Goal: Task Accomplishment & Management: Complete application form

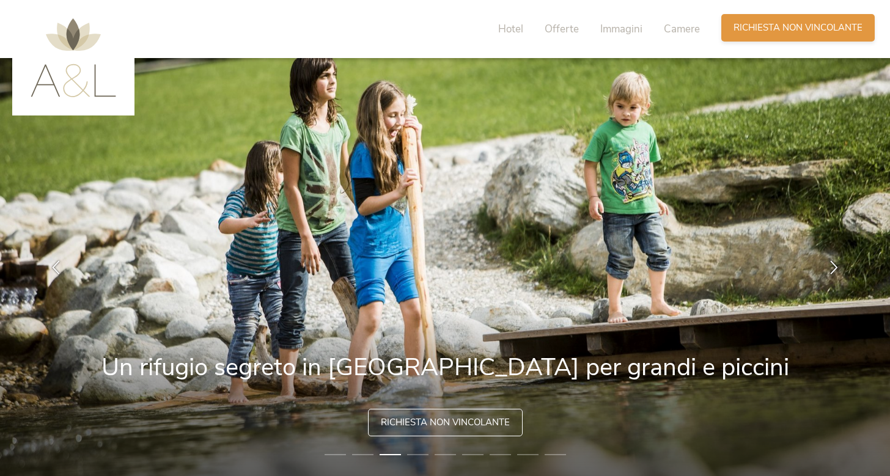
click at [810, 29] on span "Richiesta non vincolante" at bounding box center [797, 27] width 129 height 13
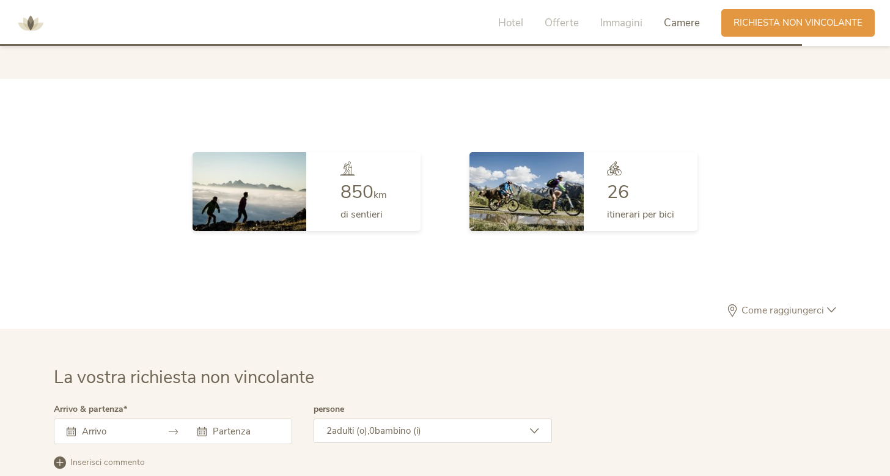
scroll to position [3255, 0]
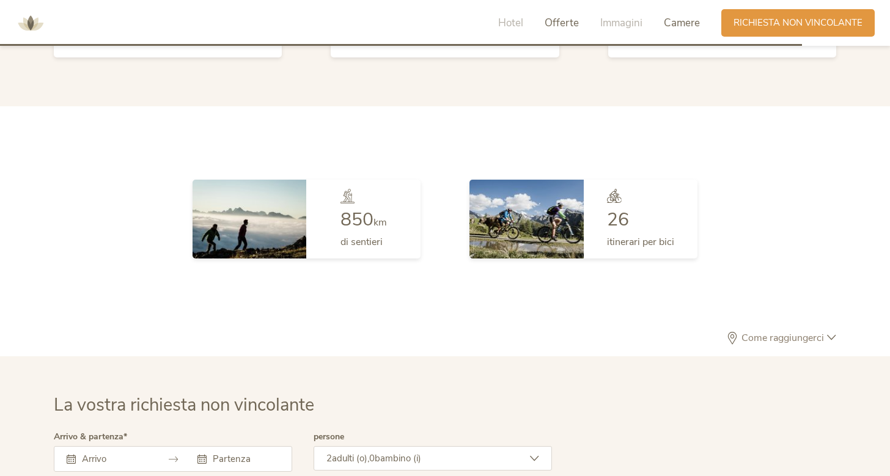
click at [556, 26] on span "Offerte" at bounding box center [562, 23] width 34 height 14
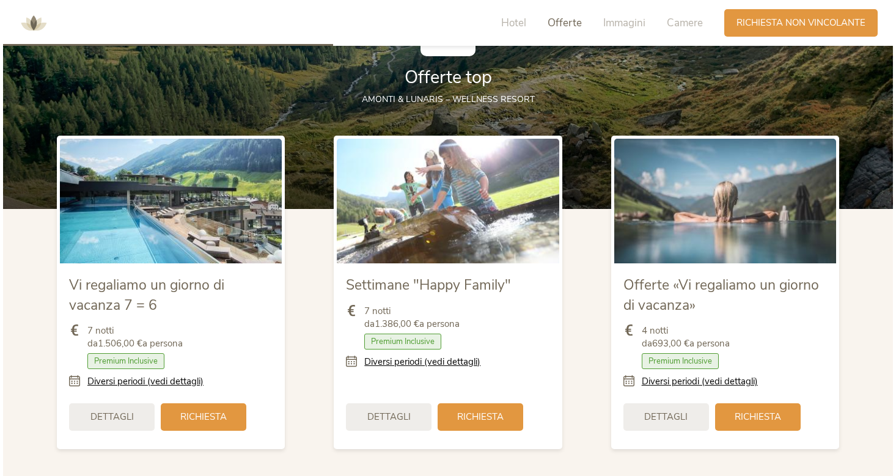
scroll to position [1349, 0]
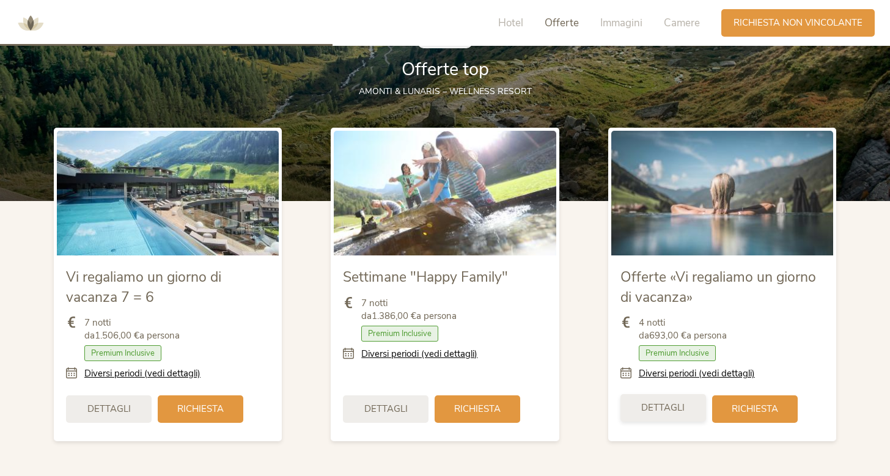
click at [684, 404] on div "Dettagli" at bounding box center [663, 408] width 86 height 28
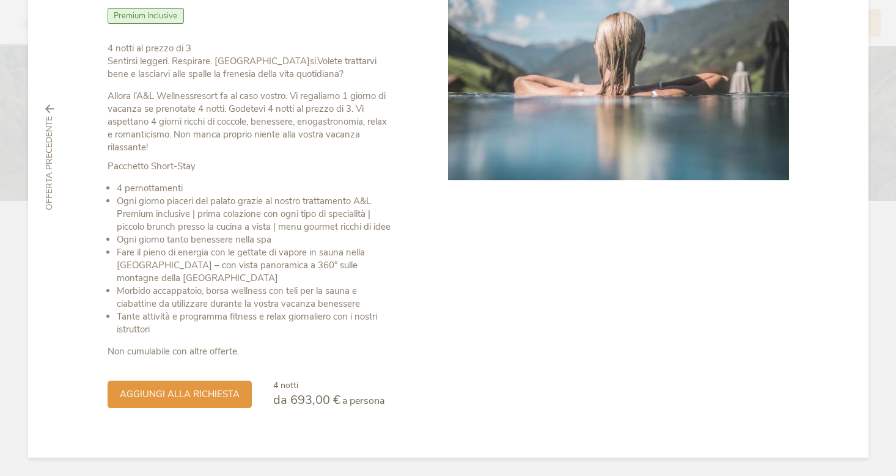
scroll to position [160, 0]
click at [205, 393] on span "aggiungi alla richiesta" at bounding box center [180, 393] width 120 height 13
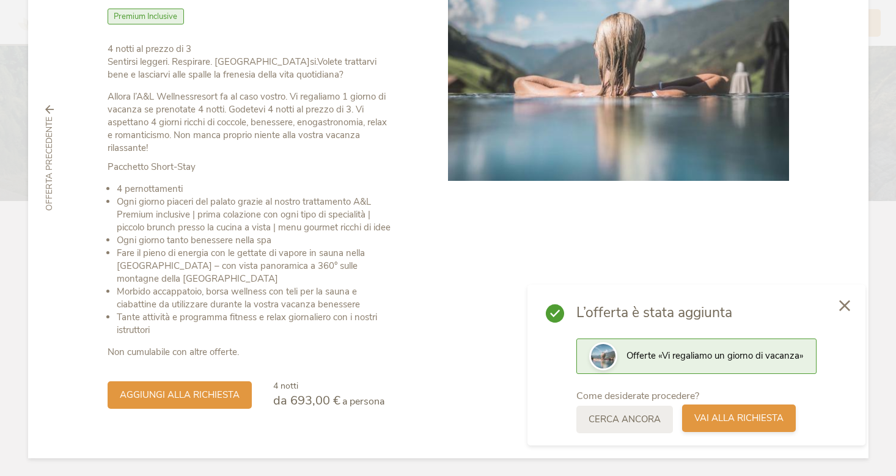
click at [720, 422] on span "Vai alla richiesta" at bounding box center [738, 418] width 89 height 13
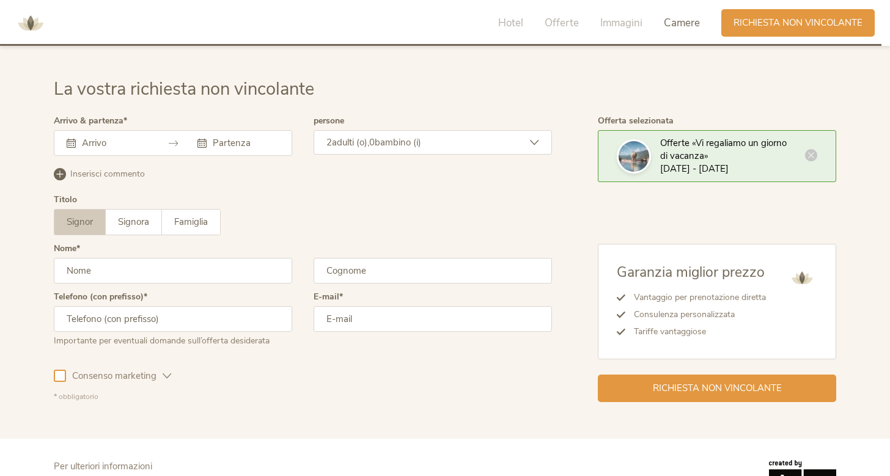
scroll to position [3562, 0]
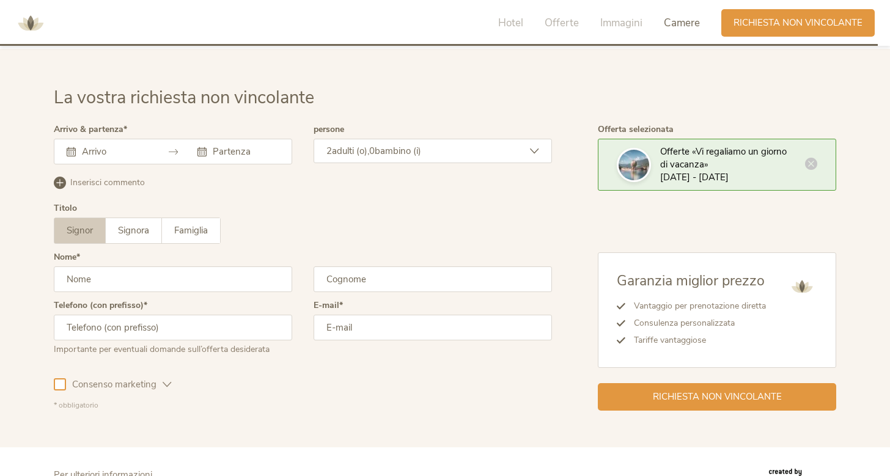
click at [97, 151] on input "text" at bounding box center [114, 151] width 70 height 12
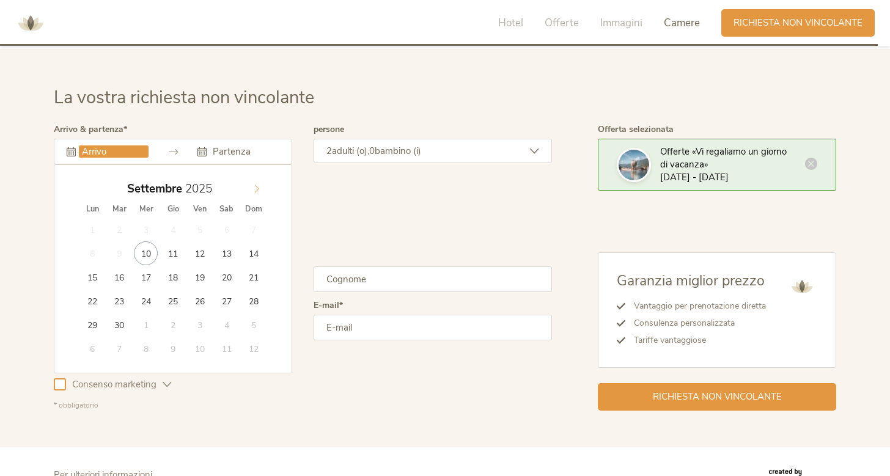
click at [260, 185] on icon at bounding box center [256, 189] width 9 height 9
click at [94, 185] on icon at bounding box center [89, 189] width 9 height 9
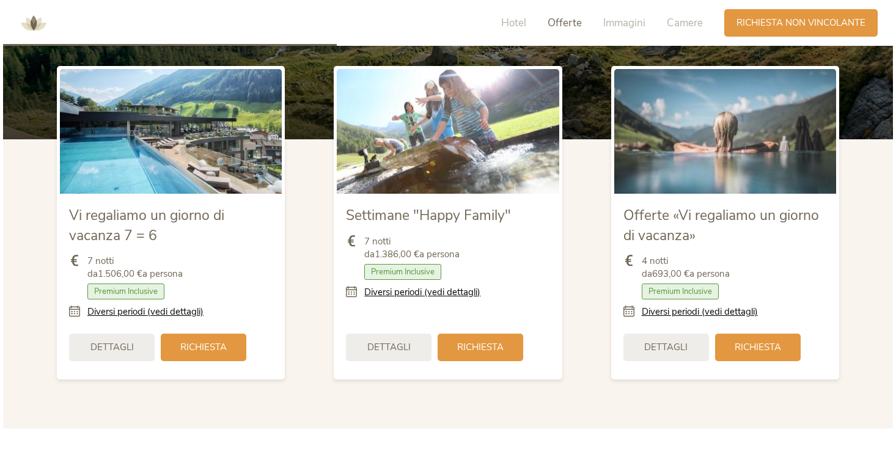
scroll to position [1433, 0]
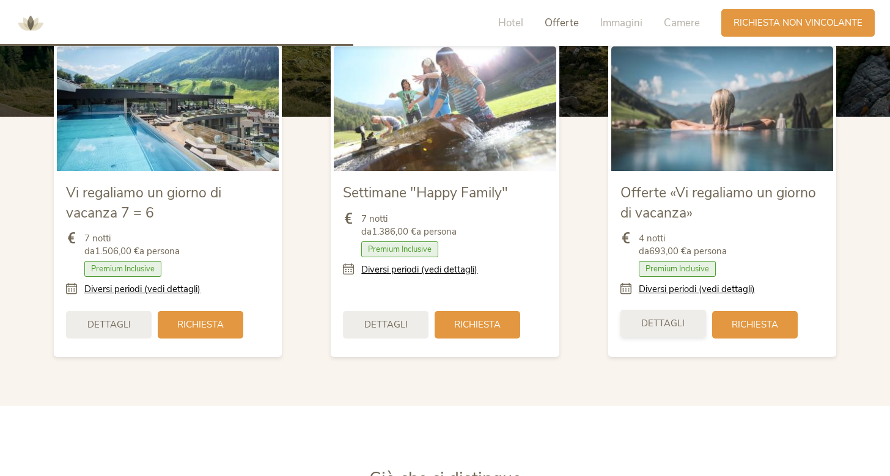
click at [669, 323] on span "Dettagli" at bounding box center [662, 323] width 43 height 13
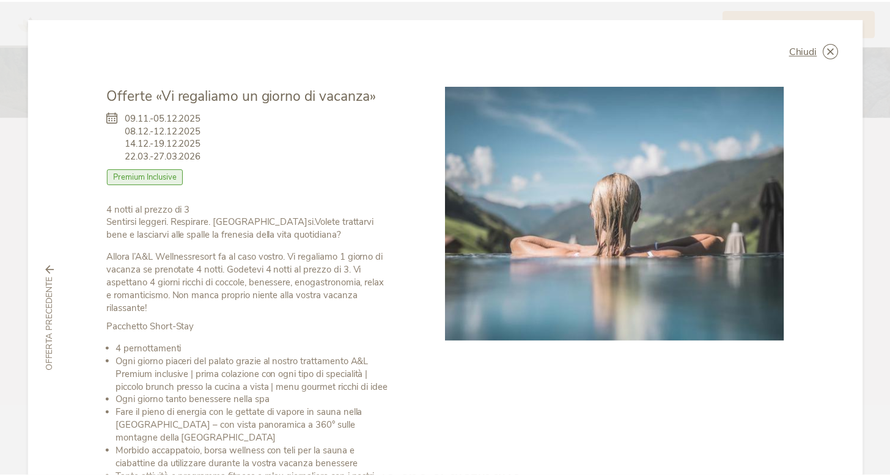
scroll to position [0, 0]
click at [801, 48] on span "Chiudi" at bounding box center [808, 51] width 28 height 10
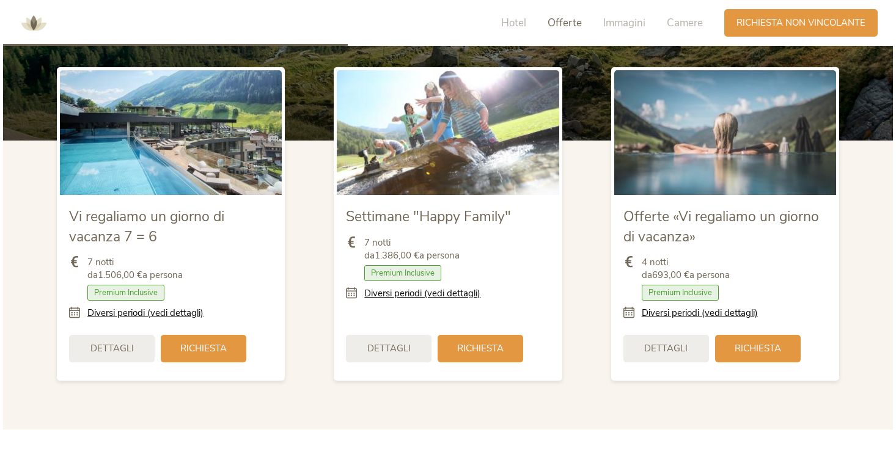
scroll to position [1400, 0]
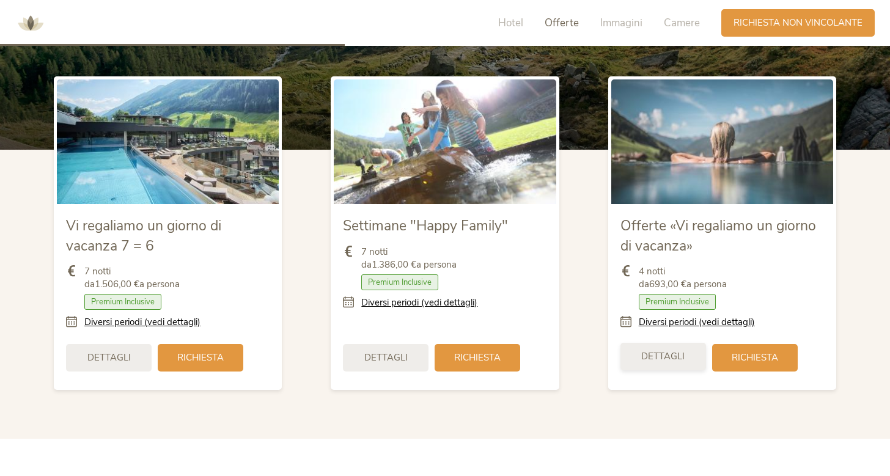
click at [672, 356] on span "Dettagli" at bounding box center [662, 356] width 43 height 13
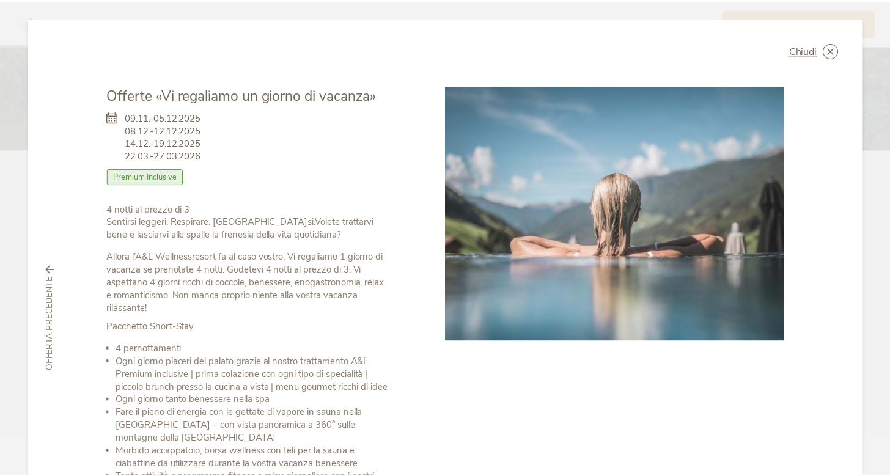
scroll to position [0, 0]
click at [794, 50] on span "Chiudi" at bounding box center [808, 51] width 28 height 10
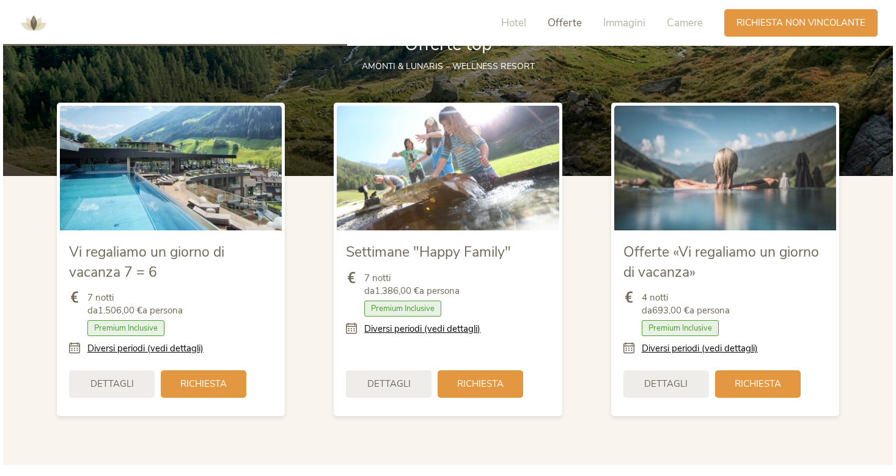
scroll to position [1369, 0]
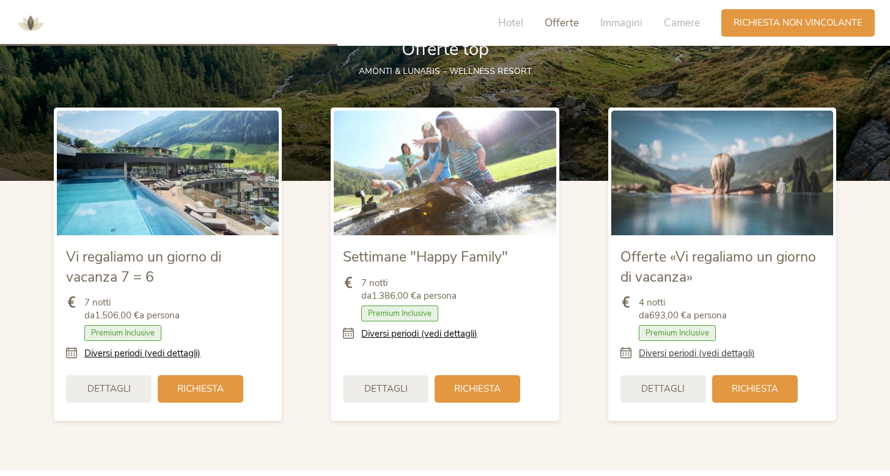
click at [667, 355] on link "Diversi periodi (vedi dettagli)" at bounding box center [697, 353] width 116 height 13
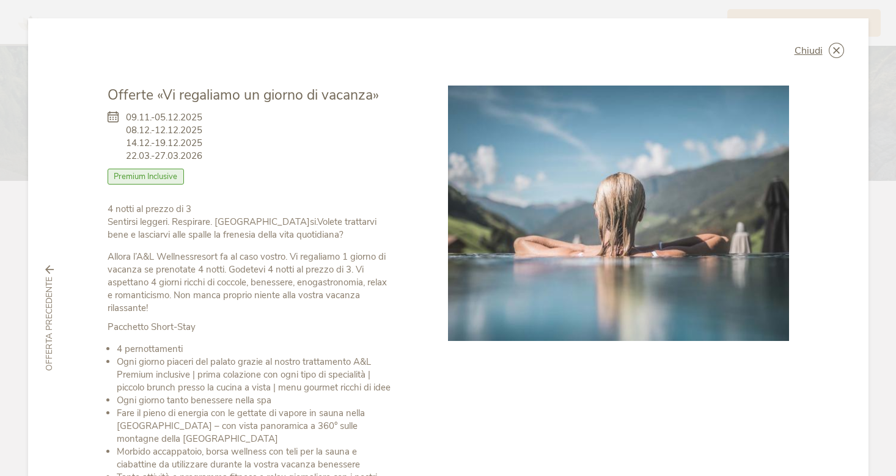
scroll to position [0, 0]
click at [812, 51] on span "Chiudi" at bounding box center [808, 51] width 28 height 10
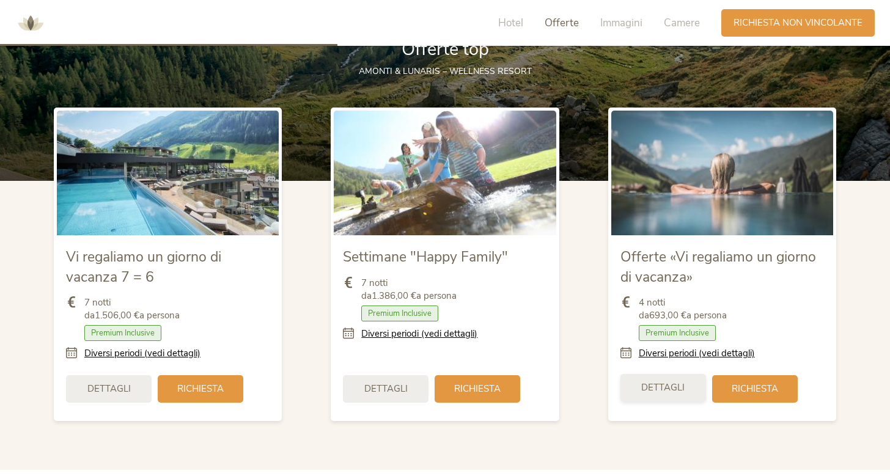
click at [673, 387] on span "Dettagli" at bounding box center [662, 387] width 43 height 13
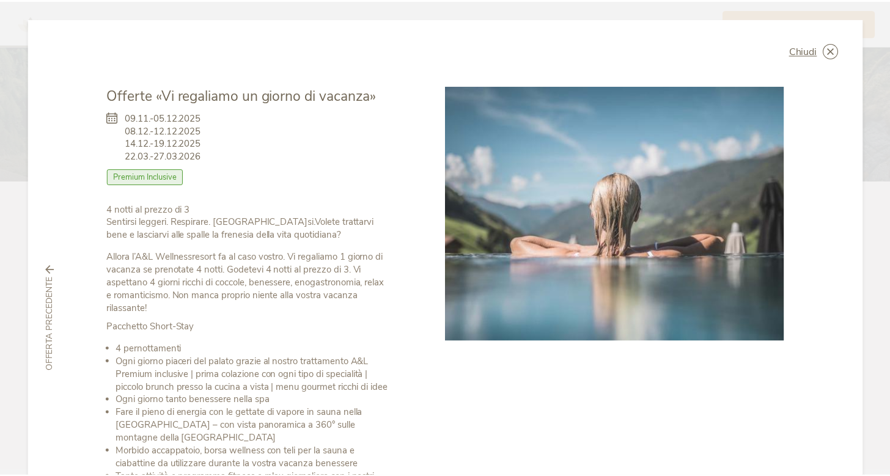
scroll to position [1, 0]
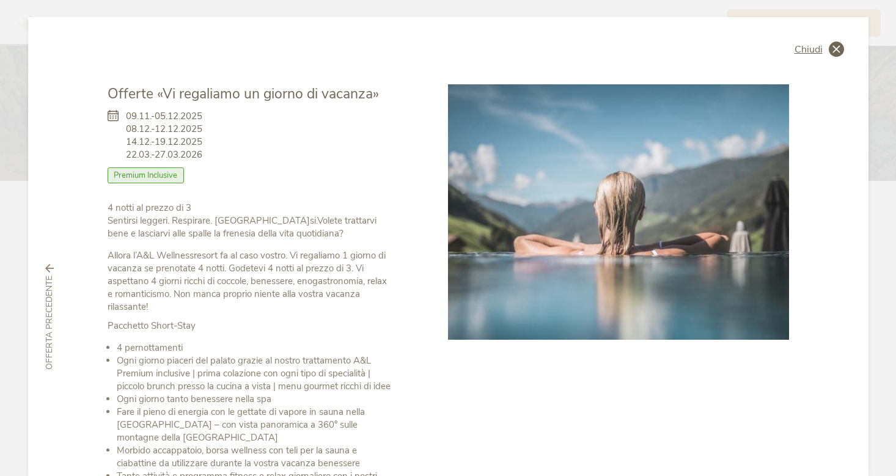
click at [809, 48] on span "Chiudi" at bounding box center [808, 50] width 28 height 10
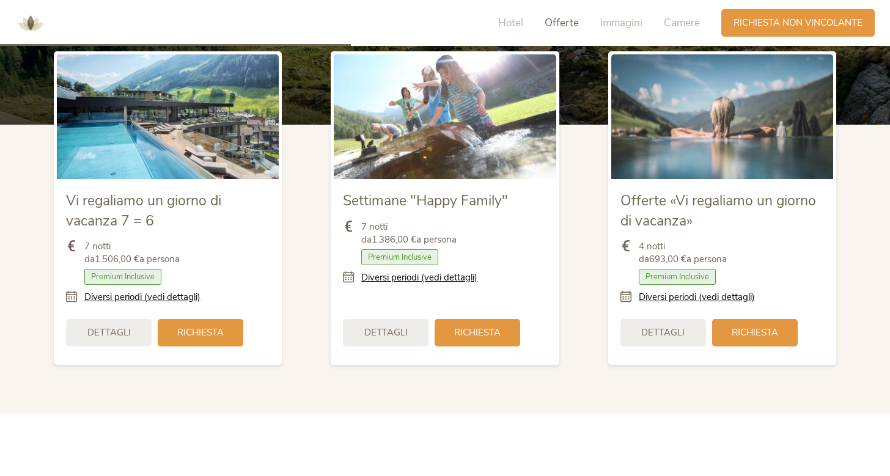
scroll to position [1409, 0]
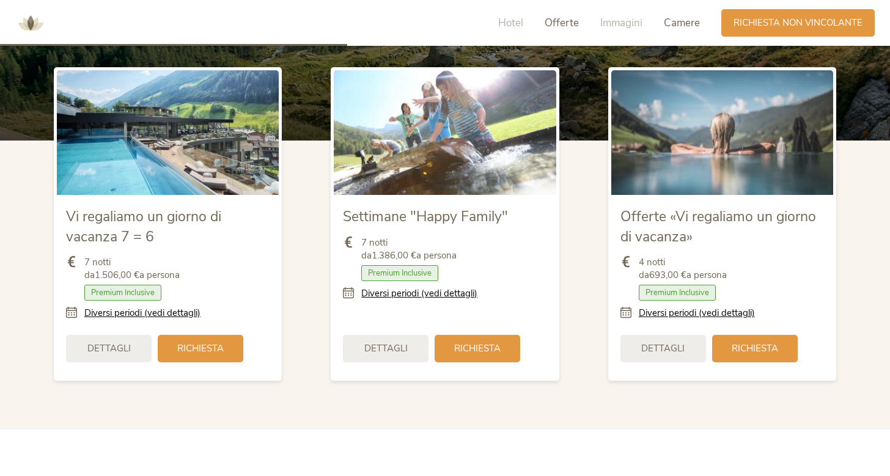
click at [681, 22] on span "Camere" at bounding box center [682, 23] width 36 height 14
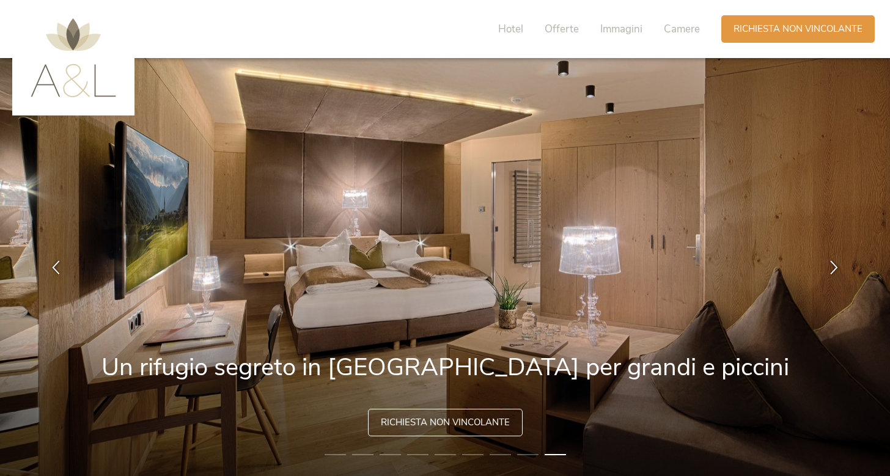
scroll to position [0, 0]
click at [560, 28] on span "Offerte" at bounding box center [562, 29] width 34 height 14
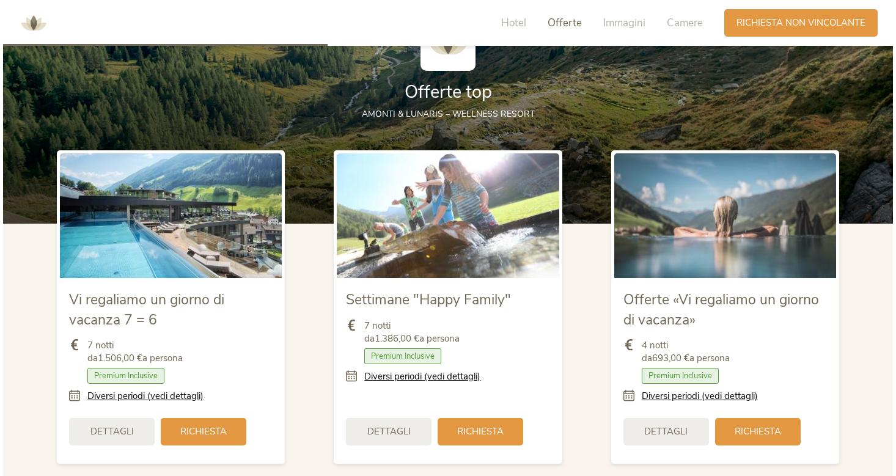
scroll to position [1332, 0]
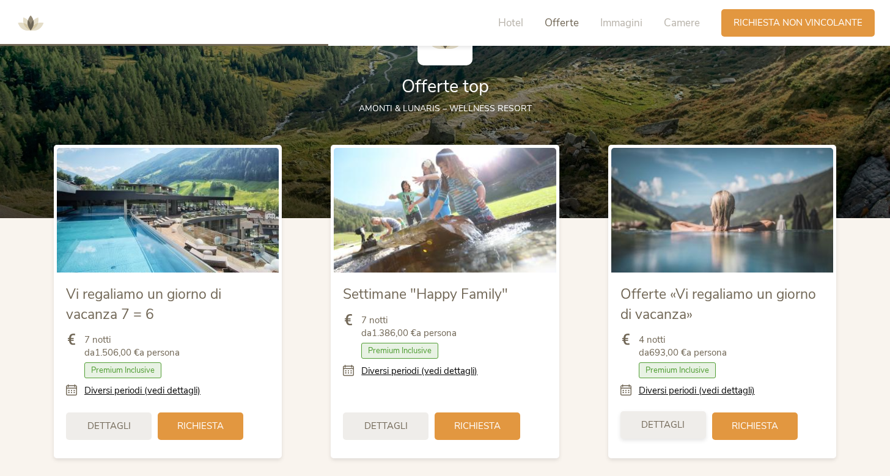
click at [664, 429] on span "Dettagli" at bounding box center [662, 425] width 43 height 13
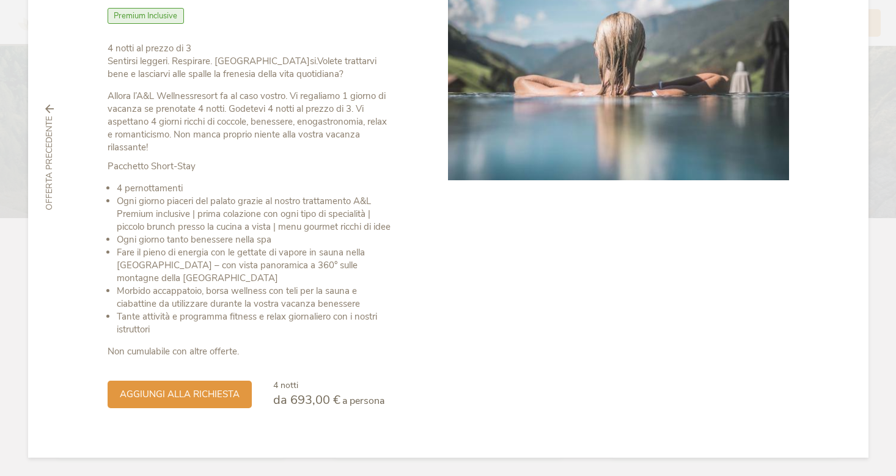
scroll to position [160, 0]
click at [222, 386] on div "aggiungi alla richiesta" at bounding box center [180, 394] width 144 height 28
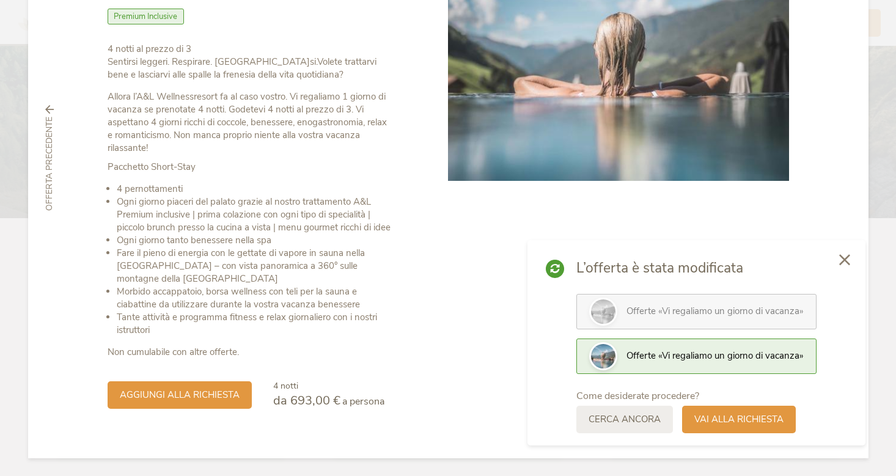
click at [843, 262] on icon at bounding box center [844, 259] width 11 height 11
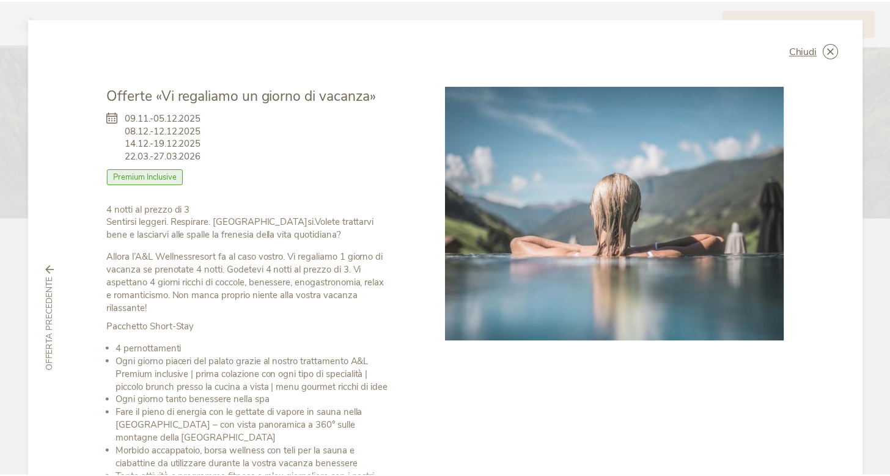
scroll to position [0, 0]
click at [820, 40] on div "Chiudi Offerte «Vi regaliamo un giorno di vacanza» 09.11.-05.12.2025 08.12.-12.…" at bounding box center [448, 318] width 840 height 600
click at [801, 50] on span "Chiudi" at bounding box center [808, 51] width 28 height 10
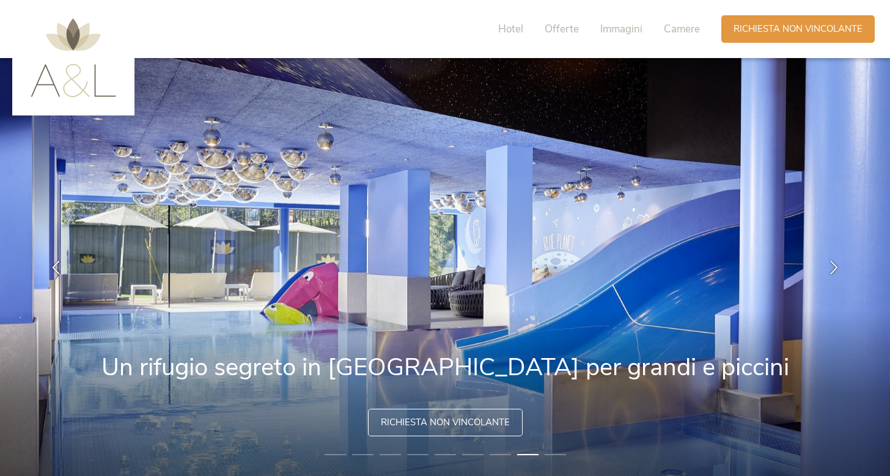
click at [90, 92] on img at bounding box center [74, 57] width 86 height 79
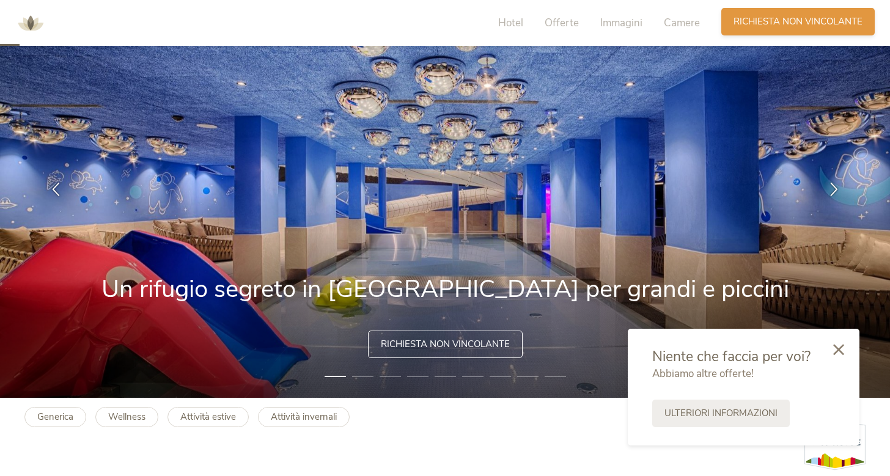
click at [781, 29] on div "Richiesta [PERSON_NAME] non vincolante" at bounding box center [797, 22] width 153 height 28
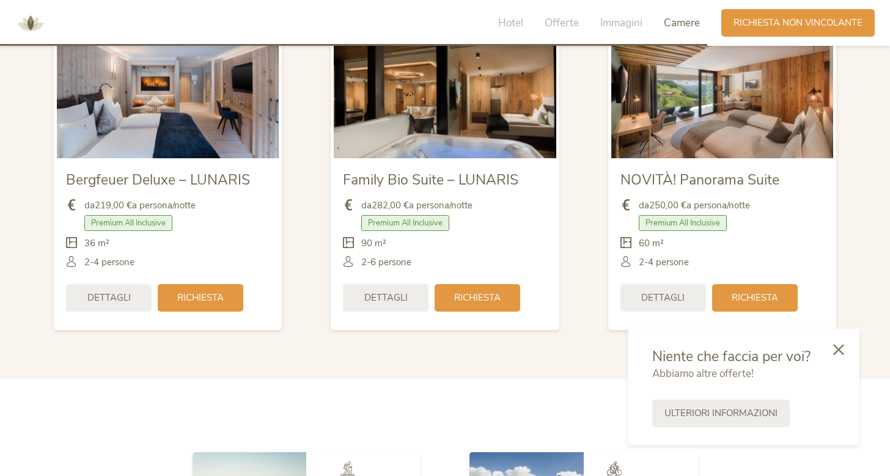
scroll to position [2944, 0]
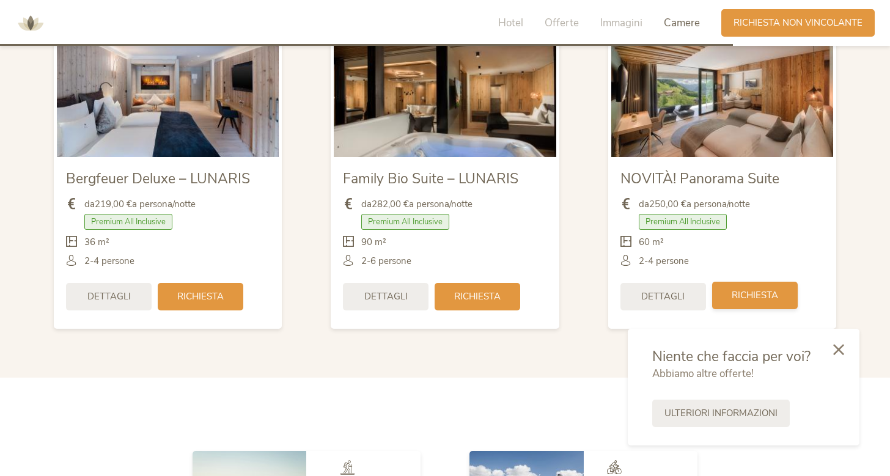
click at [750, 294] on span "Richiesta" at bounding box center [755, 295] width 46 height 13
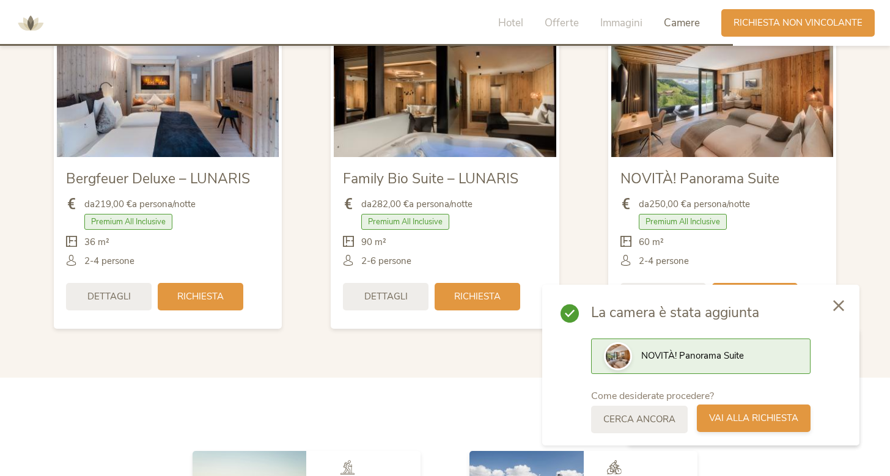
click at [738, 417] on span "Vai alla richiesta" at bounding box center [753, 418] width 89 height 13
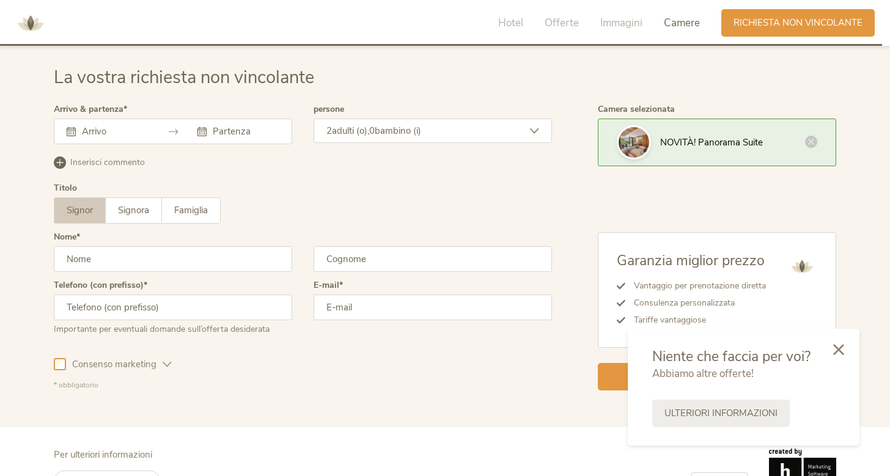
scroll to position [3539, 0]
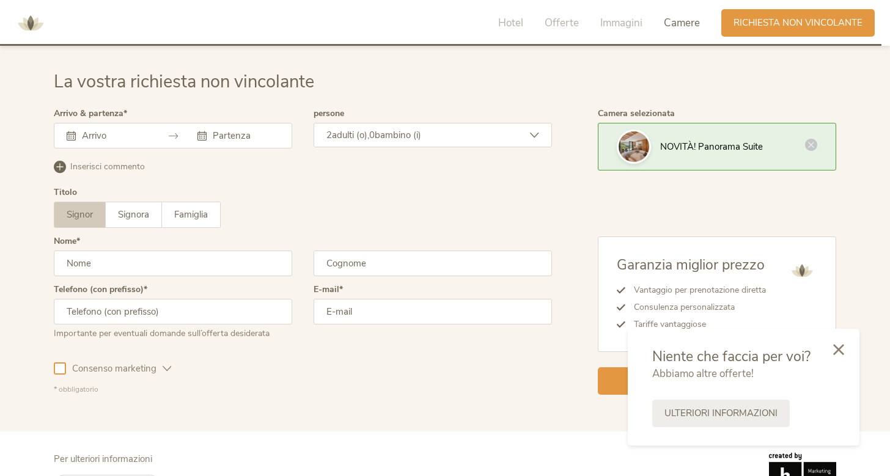
click at [809, 139] on icon at bounding box center [811, 145] width 12 height 12
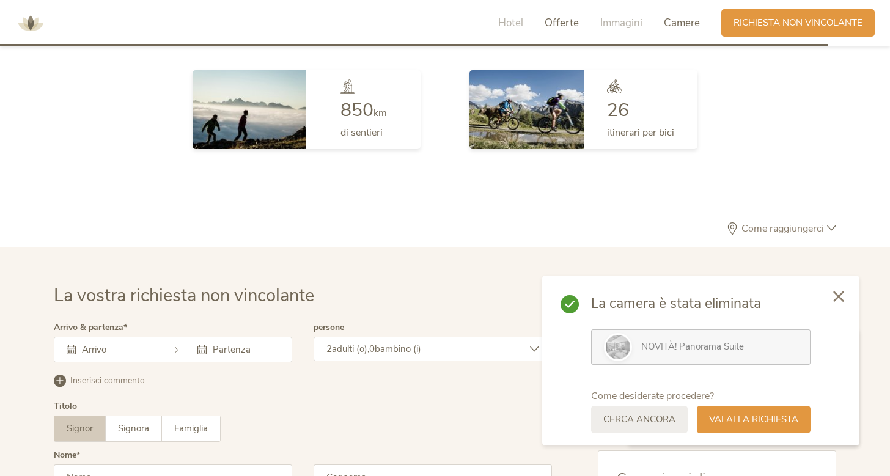
click at [557, 29] on span "Offerte" at bounding box center [562, 23] width 34 height 14
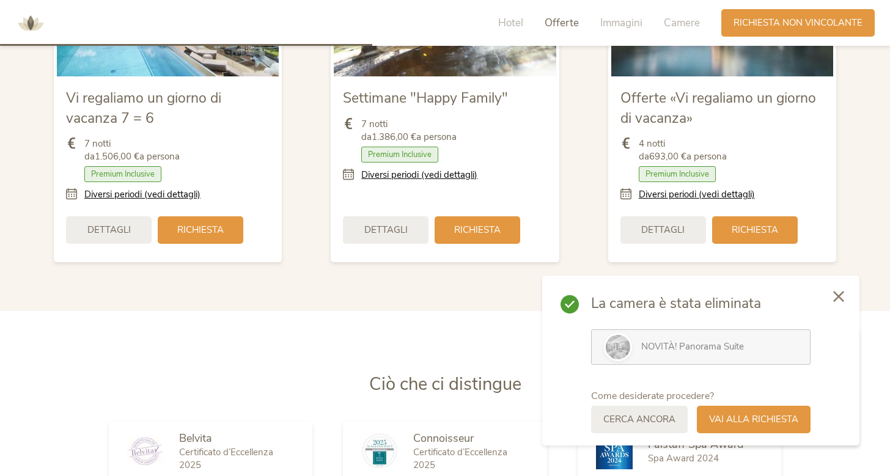
scroll to position [1530, 0]
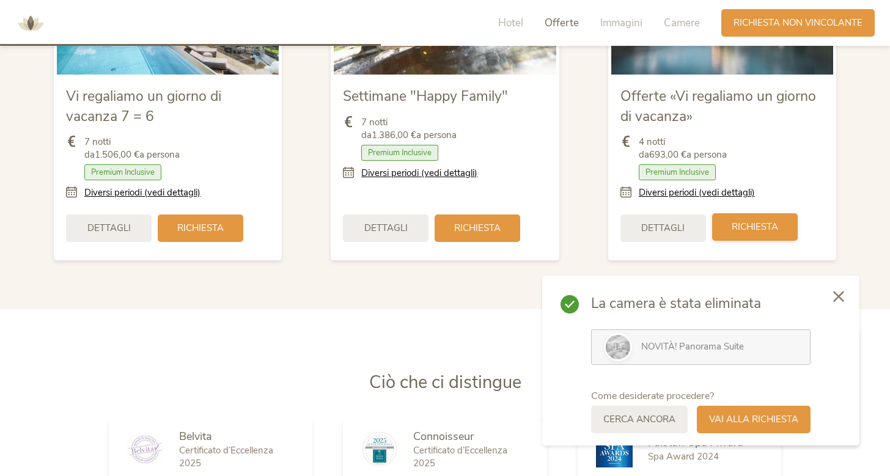
click at [747, 226] on span "Richiesta" at bounding box center [755, 227] width 46 height 13
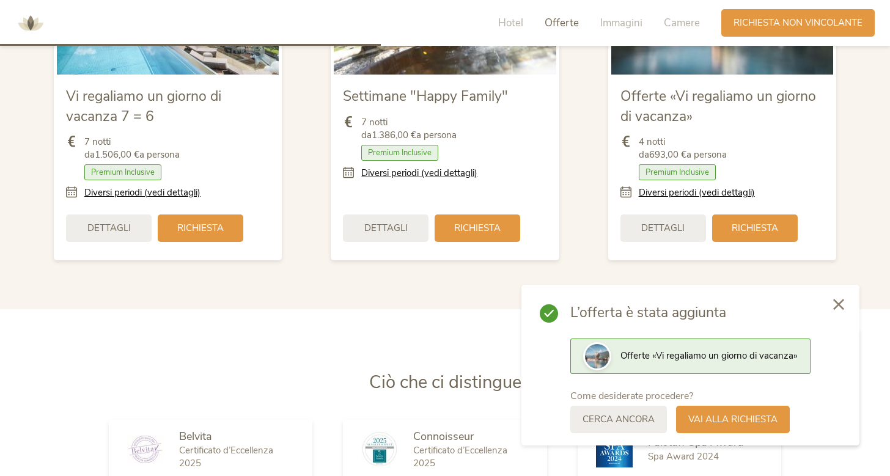
click at [839, 303] on icon at bounding box center [838, 304] width 11 height 11
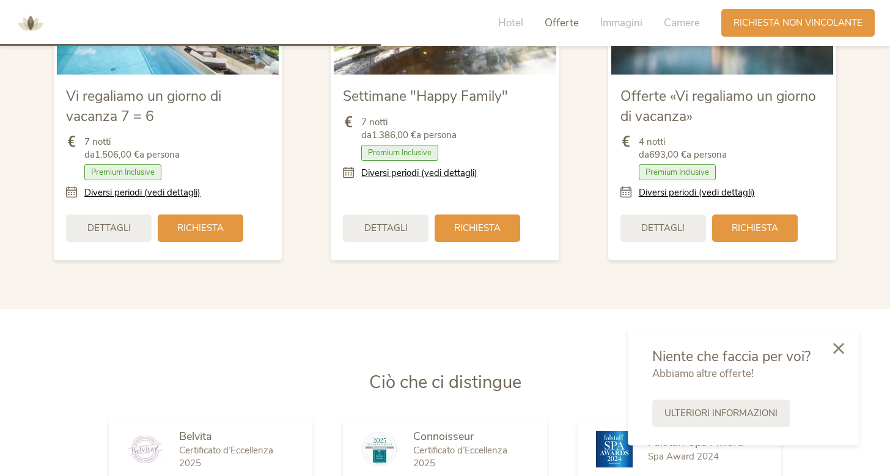
click at [839, 347] on icon at bounding box center [838, 348] width 11 height 11
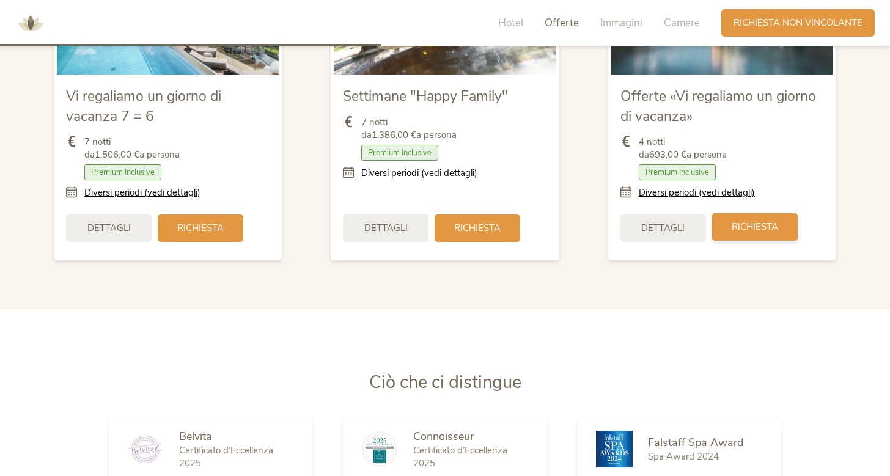
click at [760, 234] on div "Richiesta" at bounding box center [755, 227] width 86 height 28
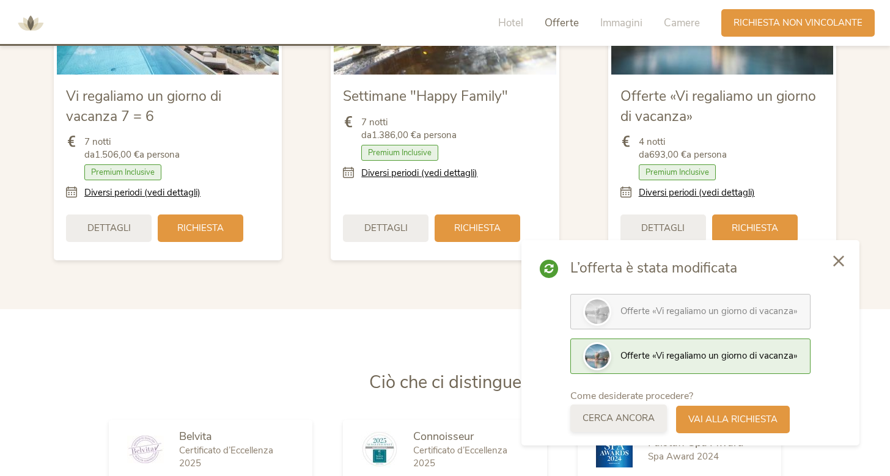
click at [601, 419] on span "Cerca ancora" at bounding box center [618, 418] width 72 height 13
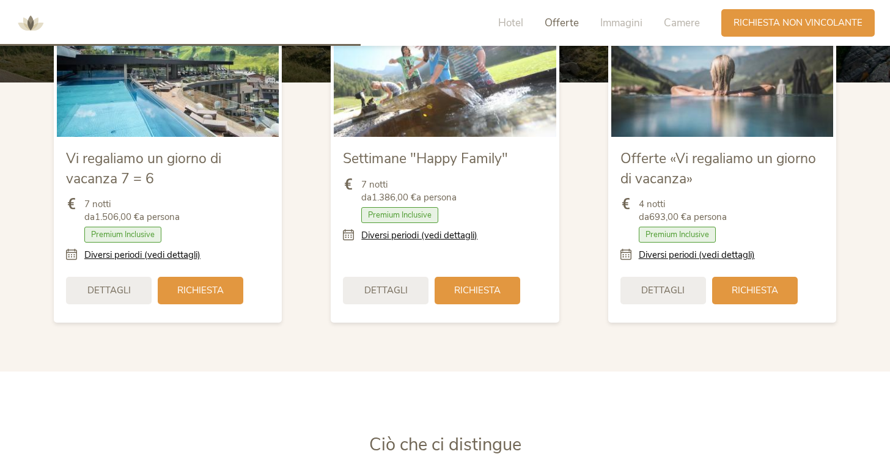
scroll to position [1447, 0]
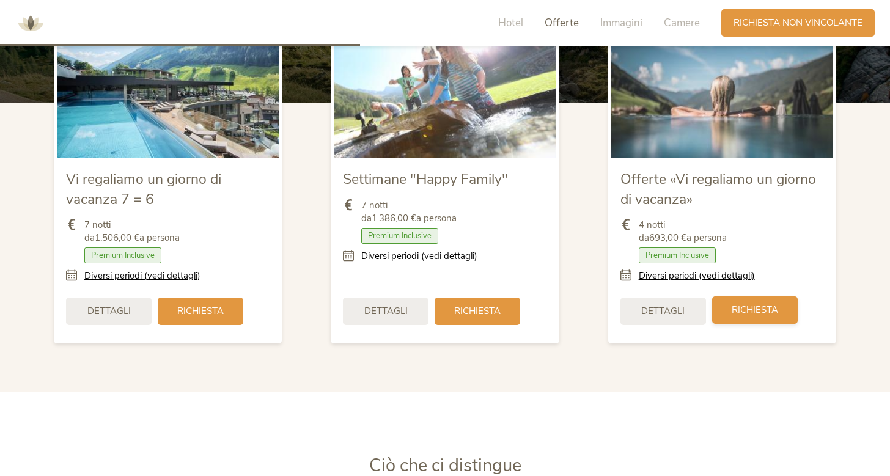
click at [755, 304] on span "Richiesta" at bounding box center [755, 310] width 46 height 13
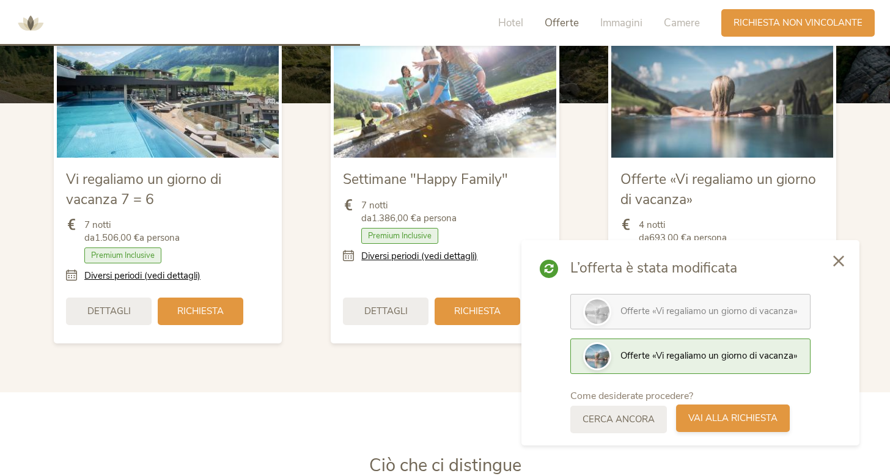
click at [700, 419] on span "Vai alla richiesta" at bounding box center [732, 418] width 89 height 13
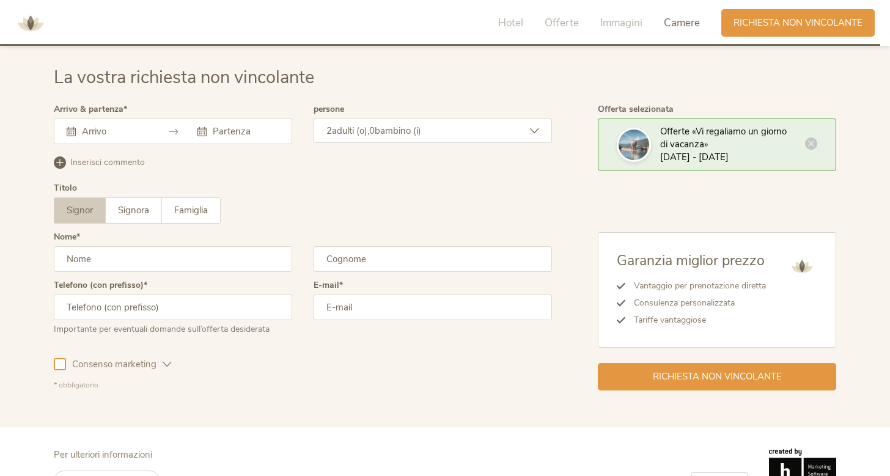
scroll to position [3531, 0]
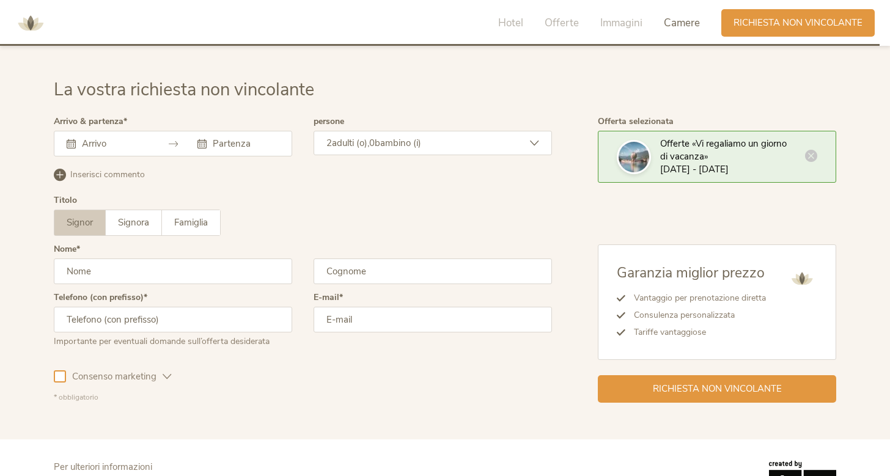
click at [119, 142] on input "text" at bounding box center [114, 144] width 70 height 12
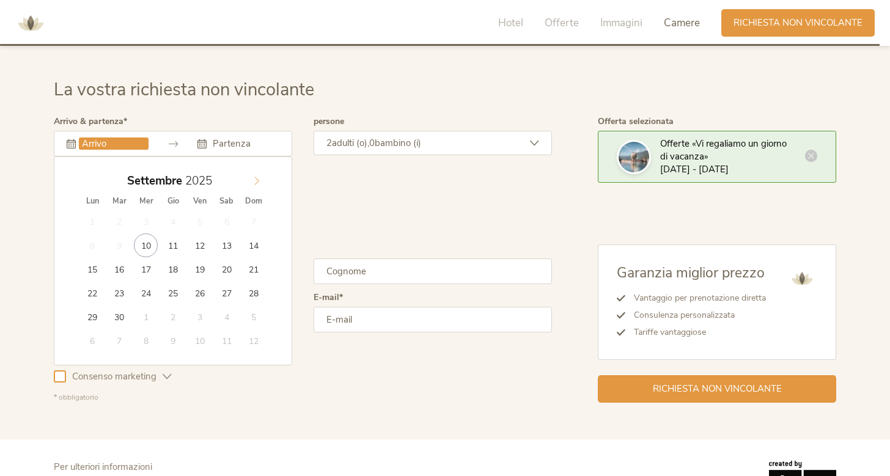
click at [254, 178] on icon at bounding box center [256, 181] width 9 height 9
type input "[DATE]"
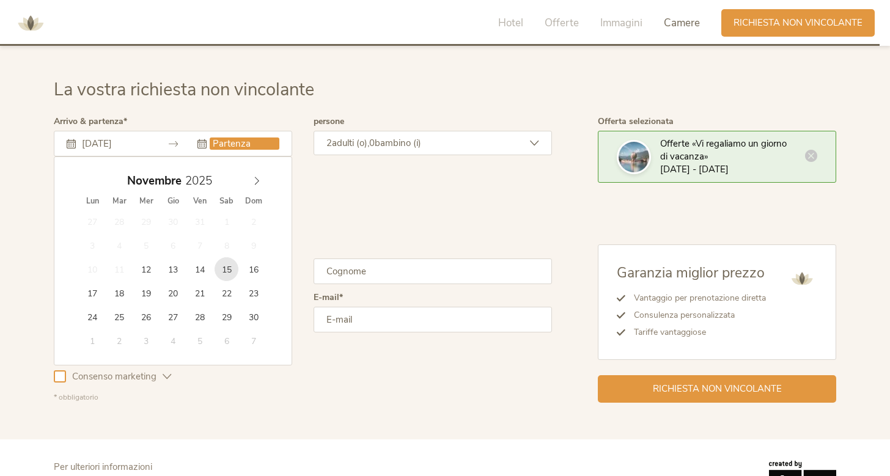
type input "[DATE]"
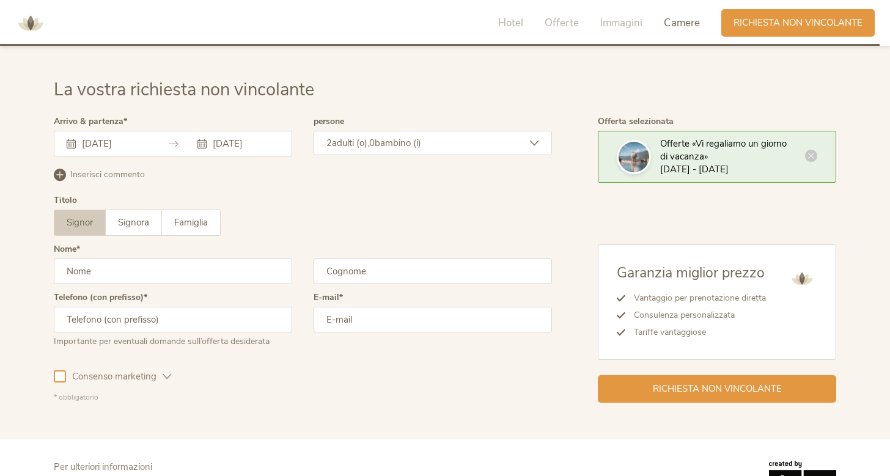
click at [385, 137] on span "bambino (i)" at bounding box center [398, 143] width 46 height 12
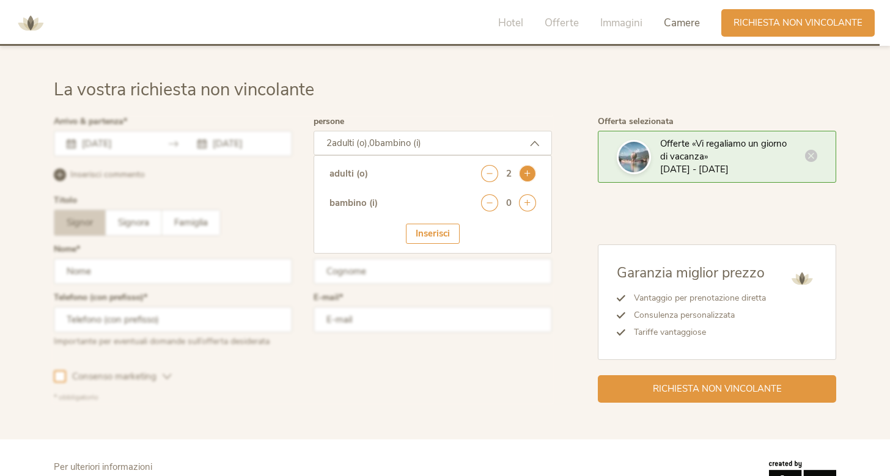
click at [526, 165] on icon at bounding box center [527, 173] width 17 height 17
click at [436, 227] on div "Inserisci" at bounding box center [433, 234] width 54 height 20
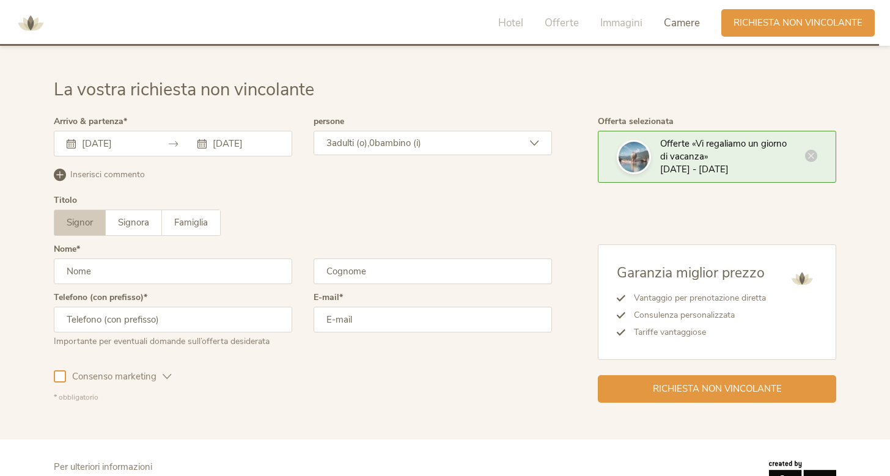
scroll to position [3518, 0]
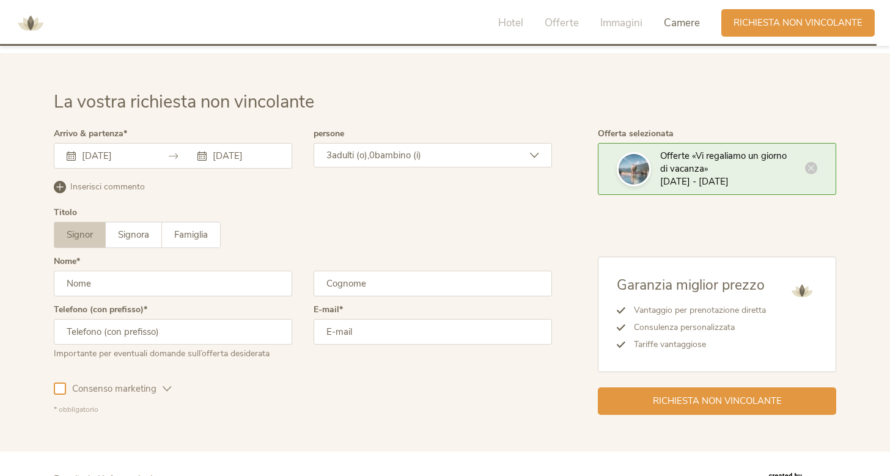
click at [61, 181] on icon at bounding box center [60, 187] width 12 height 12
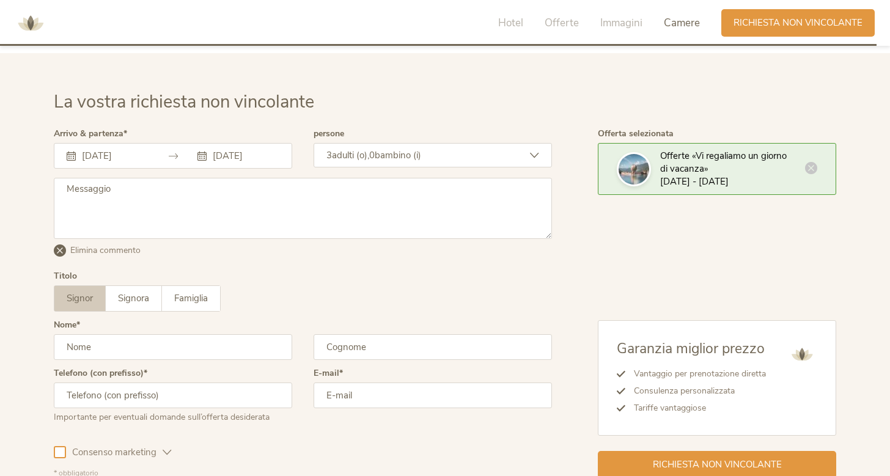
click at [120, 212] on textarea at bounding box center [303, 208] width 498 height 61
type textarea "C"
click at [351, 183] on textarea "Chiedo cortesemente un preventivo per due camere, una doppia per 2, e una per 1…" at bounding box center [303, 208] width 498 height 61
click at [199, 191] on textarea "Chiedo cortesemente un preventivo per due camere, una doppia per 2, con possibi…" at bounding box center [303, 208] width 498 height 61
click at [105, 193] on textarea "Chiedo cortesemente un preventivo per due camere, una doppia per 2, con possibi…" at bounding box center [303, 208] width 498 height 61
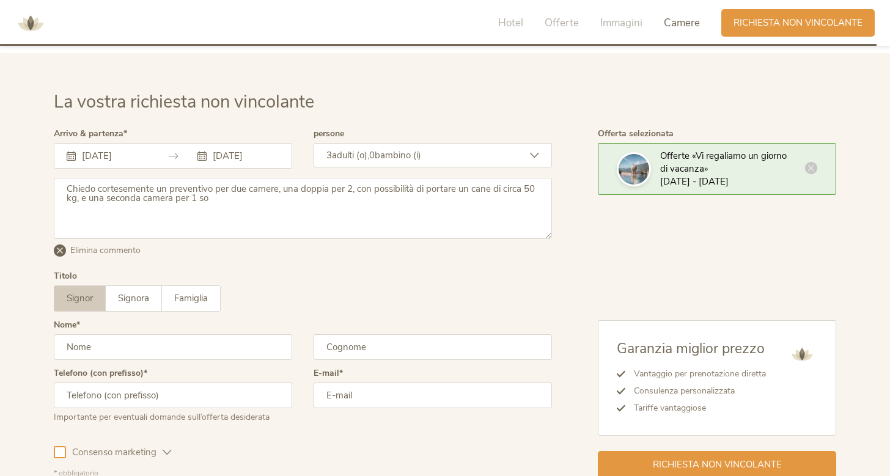
click at [218, 195] on textarea "Chiedo cortesemente un preventivo per due camere, una doppia per 2, con possibi…" at bounding box center [303, 208] width 498 height 61
type textarea "Chiedo cortesemente un preventivo per due camere, una doppia per 2, con possibi…"
click at [157, 286] on label "Signora" at bounding box center [134, 298] width 56 height 25
type input "[PERSON_NAME]"
type input "Fuso"
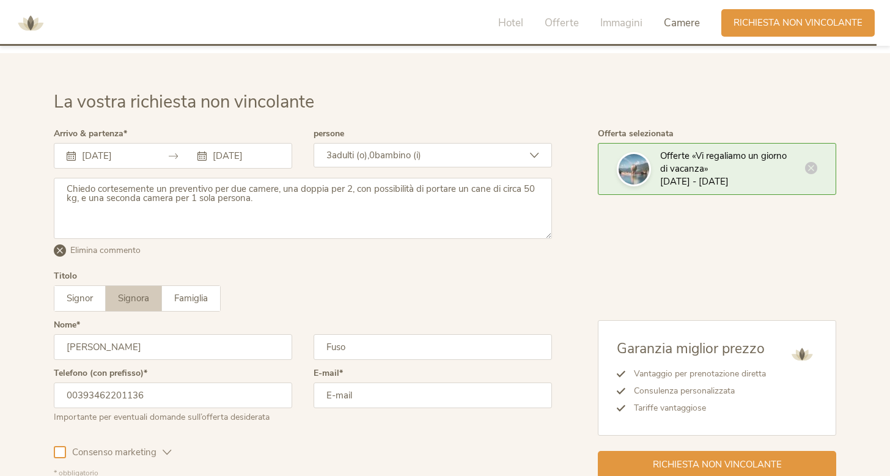
type input "00393462201136"
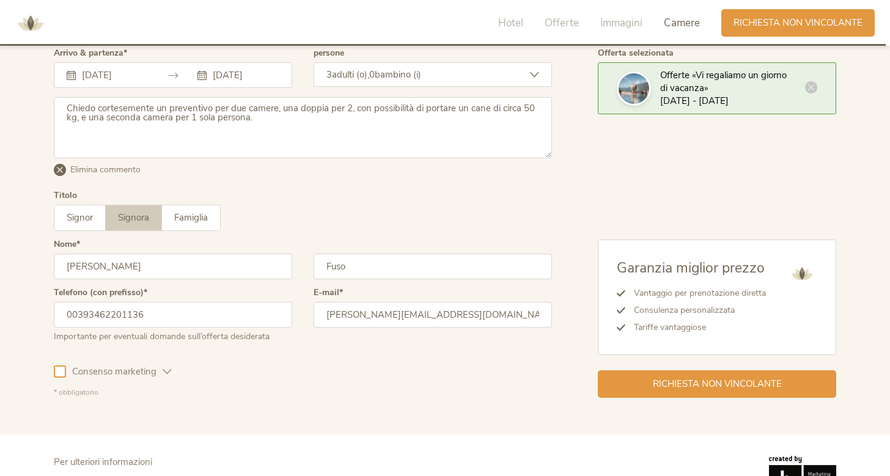
scroll to position [3633, 0]
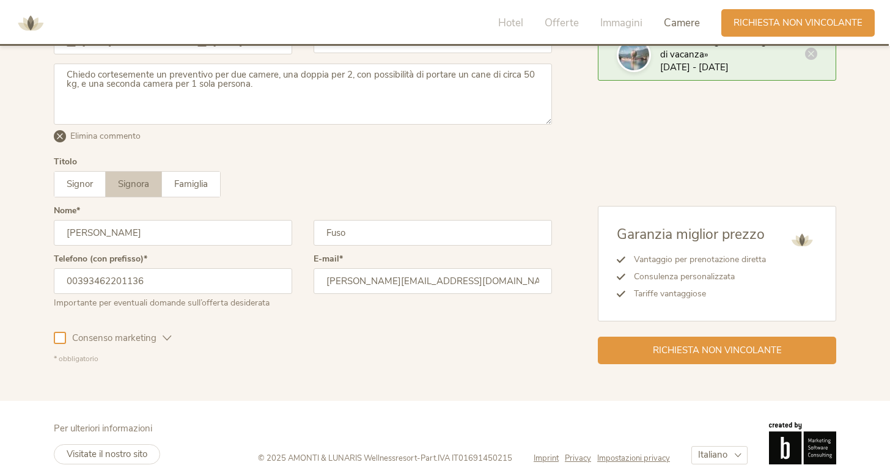
type input "[PERSON_NAME][EMAIL_ADDRESS][DOMAIN_NAME]"
click at [56, 334] on div at bounding box center [60, 338] width 12 height 12
click at [160, 332] on span "Consenso marketing" at bounding box center [114, 338] width 97 height 13
click at [164, 334] on icon at bounding box center [167, 338] width 9 height 9
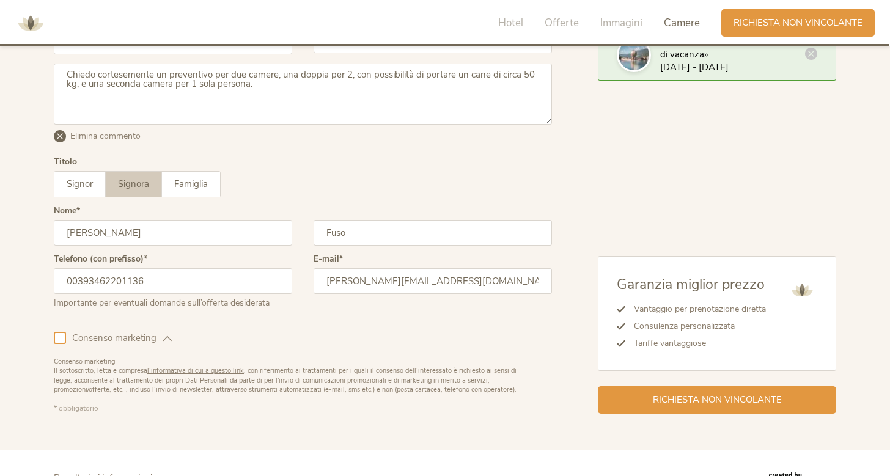
click at [62, 333] on div at bounding box center [60, 338] width 12 height 12
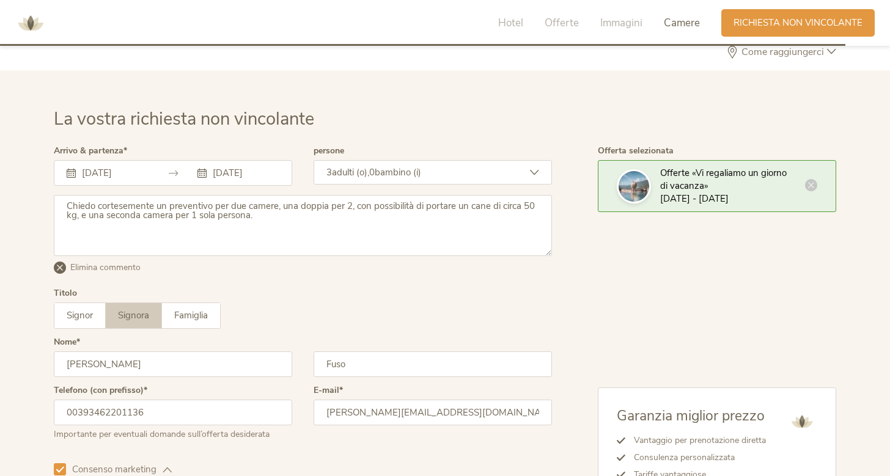
scroll to position [3501, 0]
click at [351, 205] on textarea "Chiedo cortesemente un preventivo per due camere, una doppia per 2, con possibi…" at bounding box center [303, 225] width 498 height 61
click at [351, 203] on textarea "Chiedo cortesemente un preventivo per due camere, una doppia per 2, con possibi…" at bounding box center [303, 225] width 498 height 61
click at [356, 219] on textarea "Chiedo cortesemente un preventivo per due camere, una doppia per 2 persone, con…" at bounding box center [303, 225] width 498 height 61
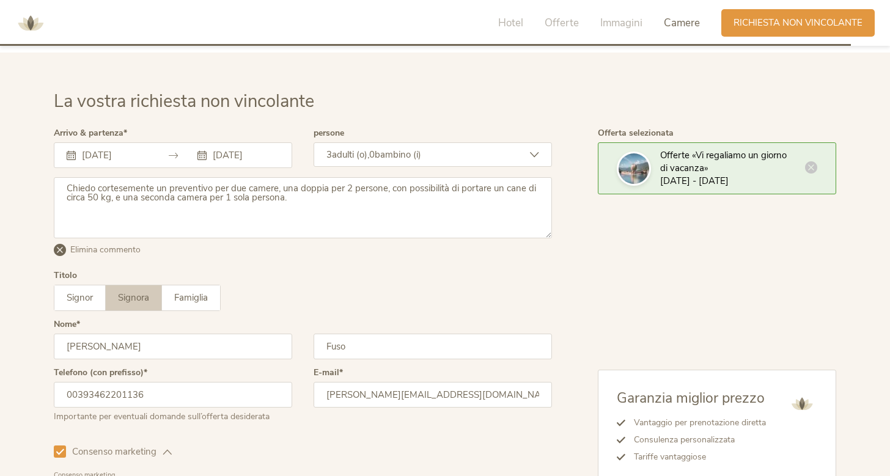
scroll to position [3523, 0]
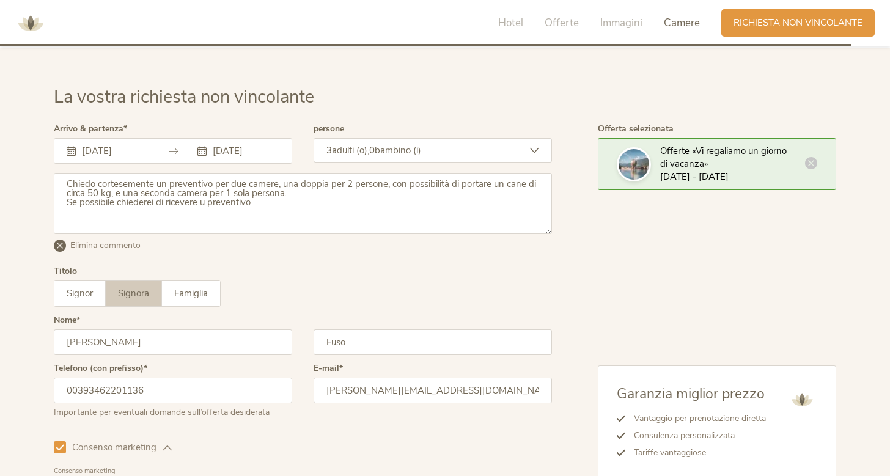
click at [207, 196] on textarea "Chiedo cortesemente un preventivo per due camere, una doppia per 2 persone, con…" at bounding box center [303, 203] width 498 height 61
click at [261, 196] on textarea "Chiedo cortesemente un preventivo per due camere, una doppia per 2 persone, con…" at bounding box center [303, 203] width 498 height 61
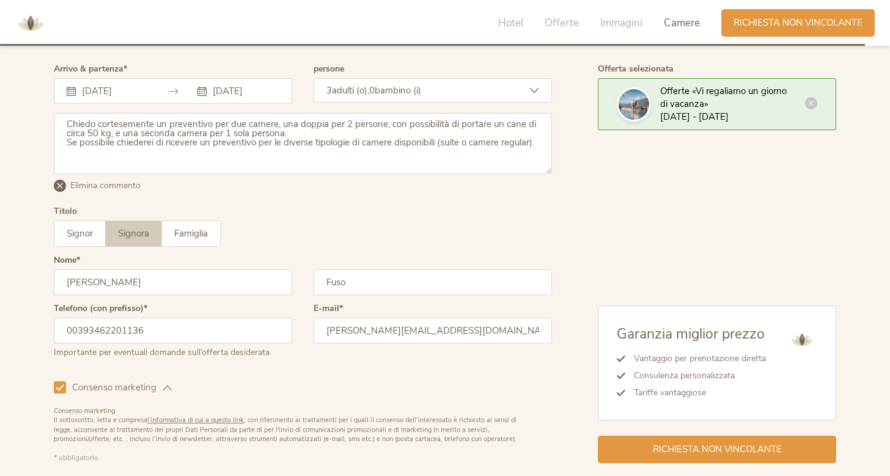
scroll to position [3583, 0]
type textarea "Chiedo cortesemente un preventivo per due camere, una doppia per 2 persone, con…"
click at [697, 442] on span "Richiesta non vincolante" at bounding box center [717, 448] width 129 height 13
